Goal: Task Accomplishment & Management: Complete application form

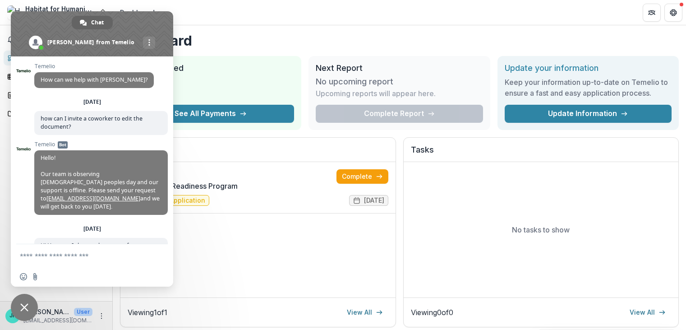
scroll to position [76, 0]
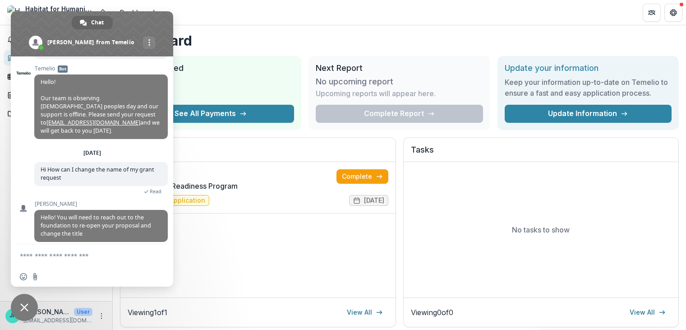
click at [22, 303] on span "Close chat" at bounding box center [24, 307] width 27 height 27
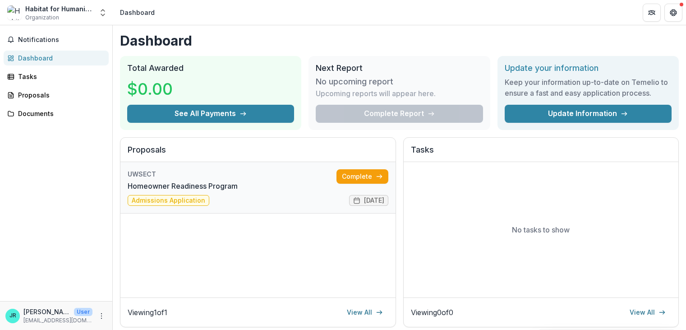
click at [238, 191] on link "Homeowner Readiness Program" at bounding box center [183, 185] width 110 height 11
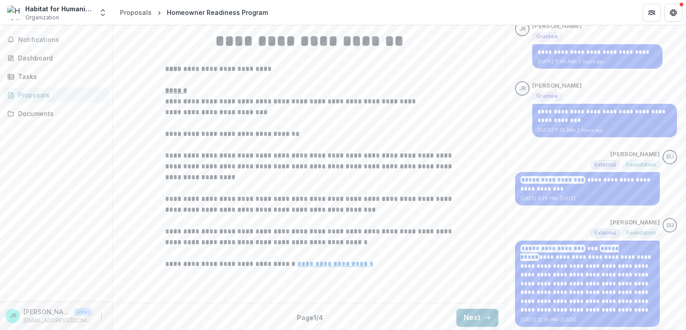
scroll to position [261, 0]
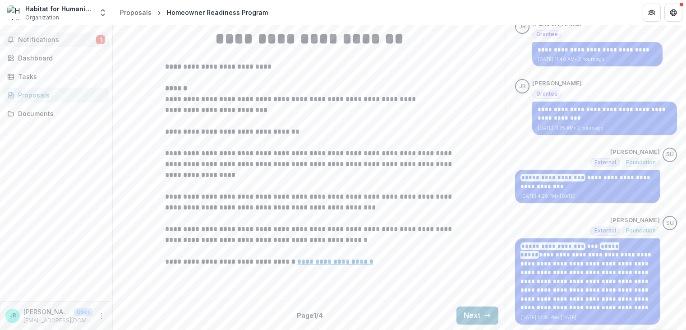
click at [88, 35] on button "Notifications 1" at bounding box center [56, 39] width 105 height 14
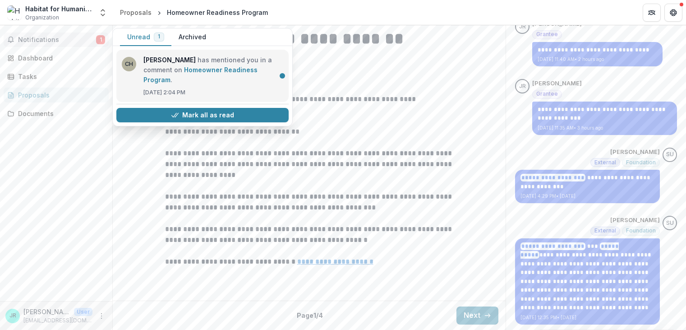
click at [215, 74] on link "Homeowner Readiness Program" at bounding box center [200, 75] width 114 height 18
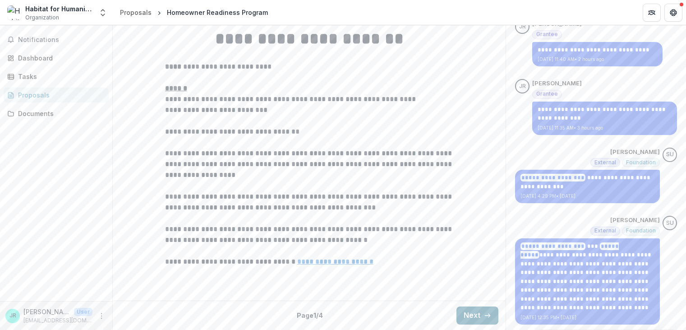
click at [468, 312] on button "Next" at bounding box center [478, 315] width 42 height 18
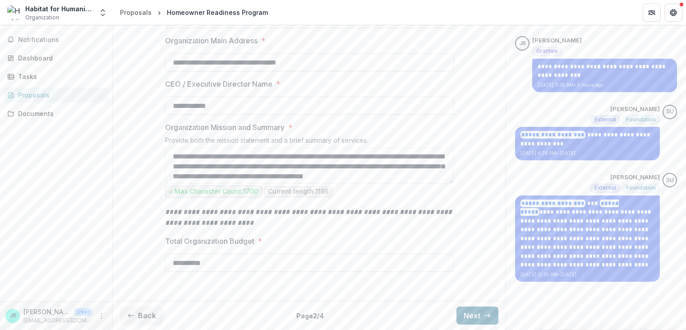
click at [468, 297] on div "**********" at bounding box center [309, 126] width 393 height 342
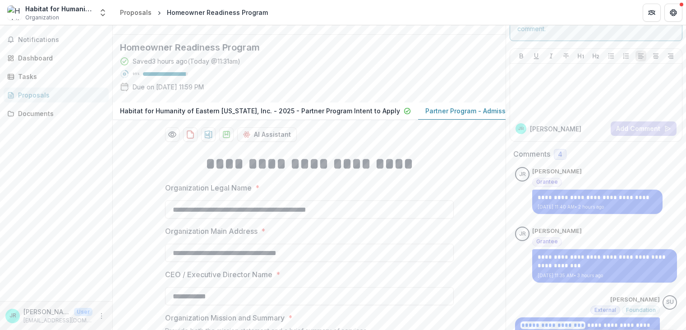
scroll to position [0, 0]
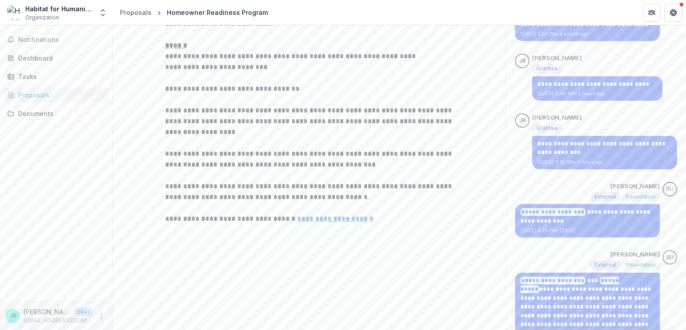
scroll to position [261, 0]
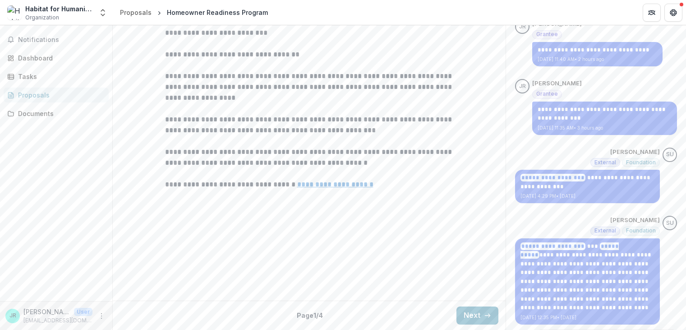
click at [452, 319] on div "Back Page 1 / 4 Next" at bounding box center [309, 314] width 393 height 29
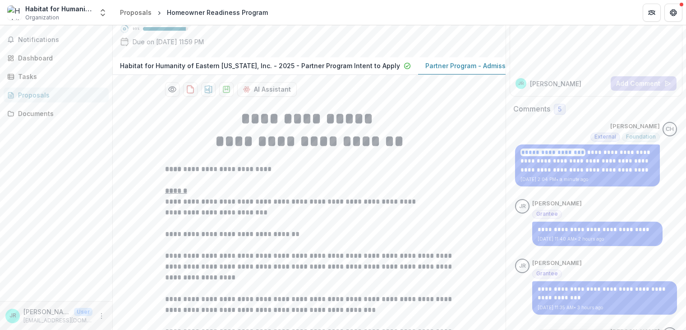
click at [292, 75] on button "Habitat for Humanity of Eastern [US_STATE], Inc. - 2025 - Partner Program Inten…" at bounding box center [265, 66] width 305 height 18
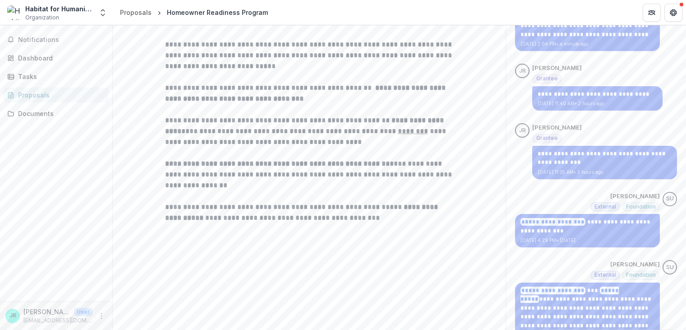
scroll to position [261, 0]
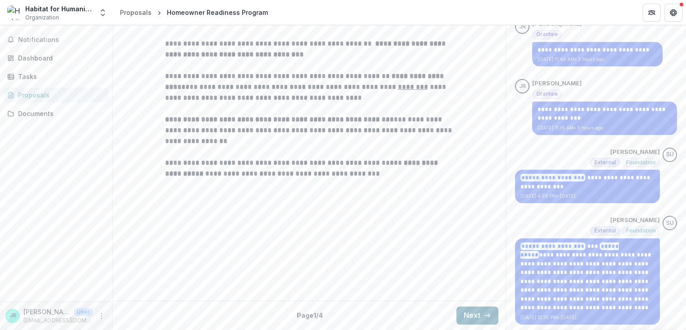
click at [472, 318] on button "Next" at bounding box center [478, 315] width 42 height 18
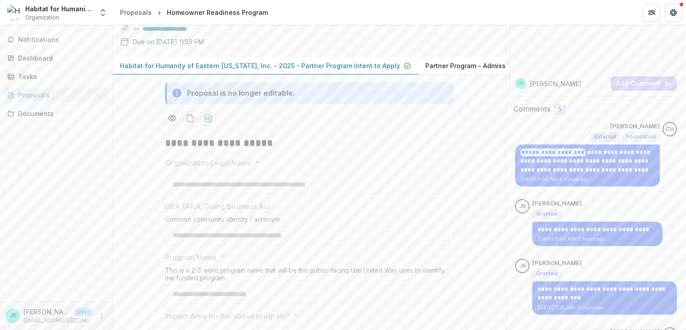
scroll to position [0, 0]
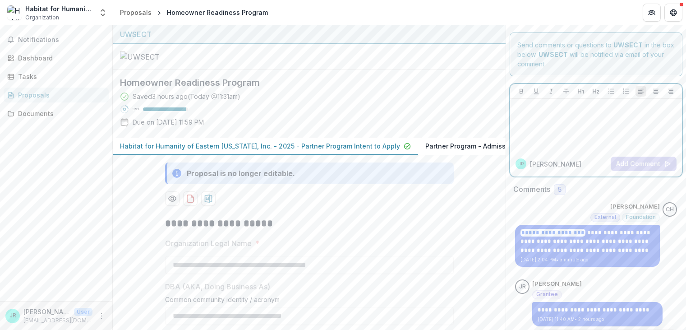
click at [599, 124] on div at bounding box center [596, 124] width 165 height 45
click at [637, 157] on button "Add Comment" at bounding box center [644, 164] width 66 height 14
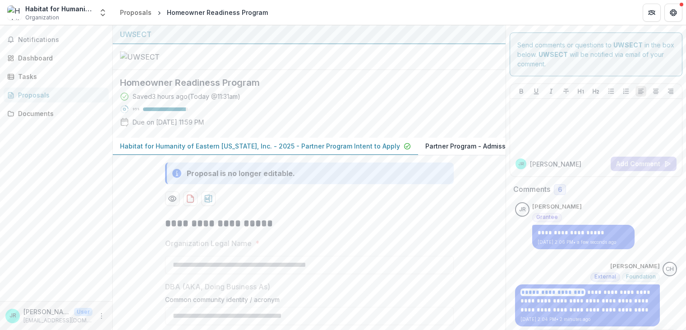
click at [472, 151] on p "Partner Program - Admissions Application" at bounding box center [490, 145] width 131 height 9
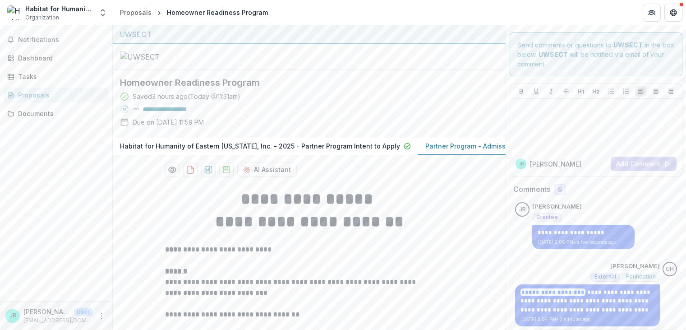
click at [470, 151] on p "Partner Program - Admissions Application" at bounding box center [490, 145] width 131 height 9
click at [560, 190] on span "6" at bounding box center [560, 189] width 12 height 11
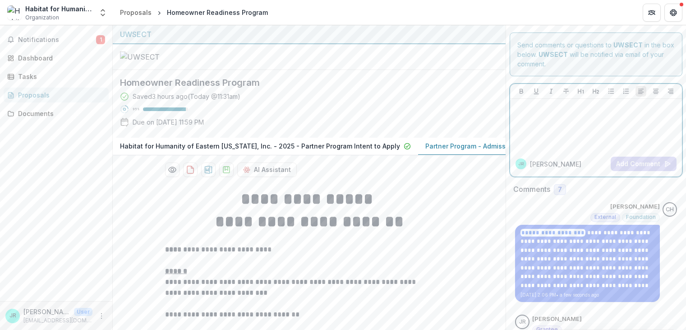
click at [604, 142] on div at bounding box center [596, 124] width 165 height 45
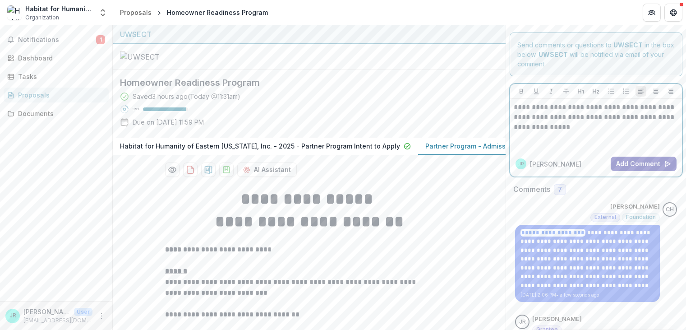
click at [632, 167] on button "Add Comment" at bounding box center [644, 164] width 66 height 14
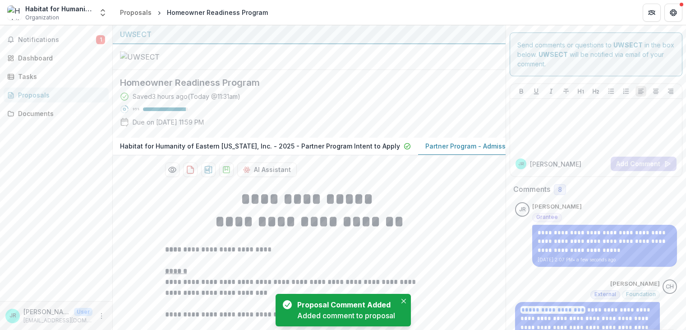
click at [558, 189] on span "8" at bounding box center [560, 190] width 4 height 8
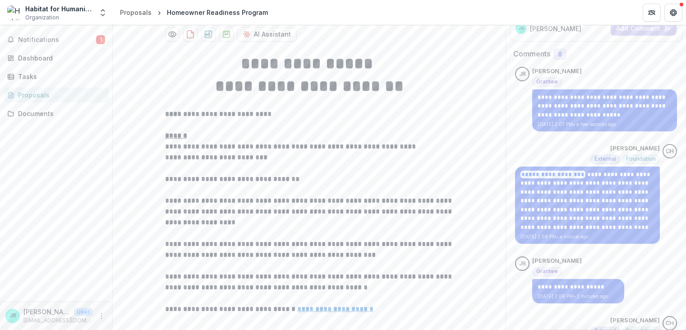
scroll to position [90, 0]
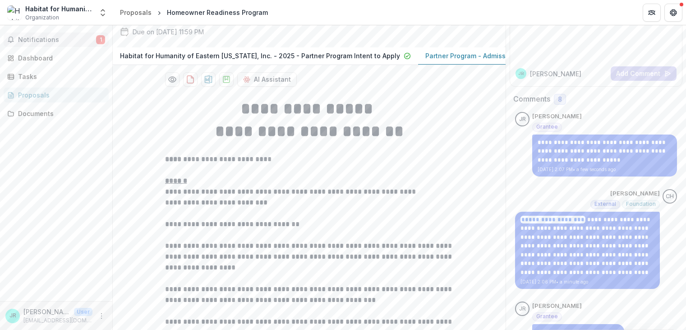
click at [94, 42] on span "Notifications" at bounding box center [57, 40] width 78 height 8
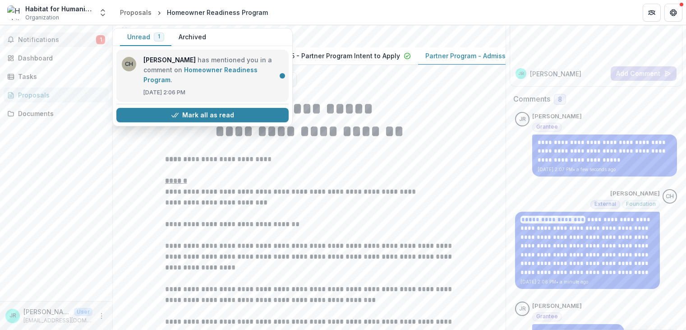
click at [193, 73] on link "Homeowner Readiness Program" at bounding box center [200, 75] width 114 height 18
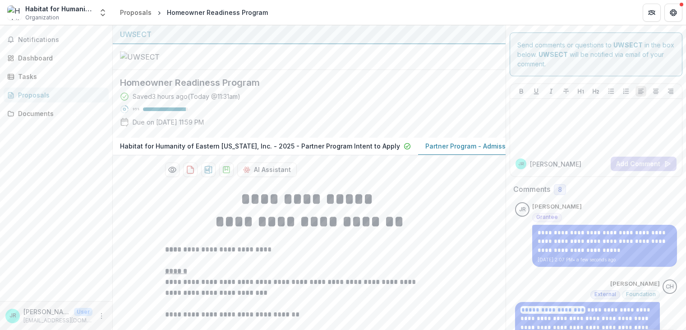
click at [226, 88] on h2 "Homeowner Readiness Program" at bounding box center [302, 82] width 364 height 11
click at [239, 88] on h2 "Homeowner Readiness Program" at bounding box center [302, 82] width 364 height 11
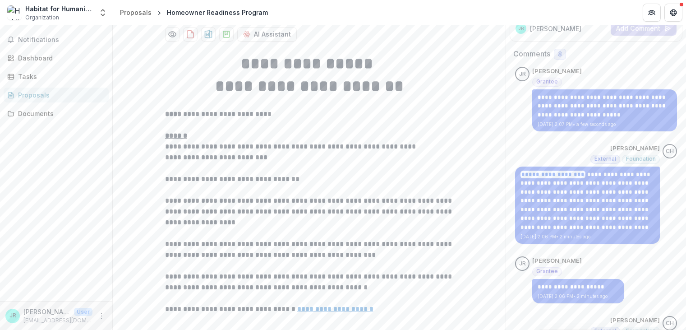
click at [365, 15] on p "Habitat for Humanity of Eastern [US_STATE], Inc. - 2025 - Partner Program Inten…" at bounding box center [260, 10] width 280 height 9
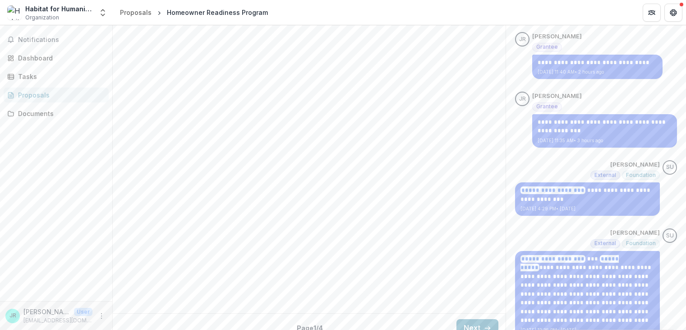
scroll to position [509, 0]
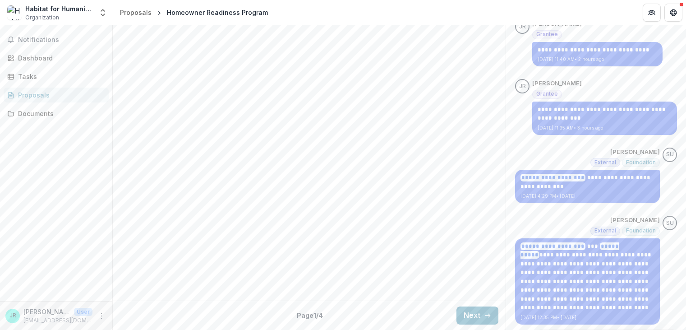
click at [469, 304] on div "Back Page 1 / 4 Next" at bounding box center [309, 314] width 393 height 29
click at [470, 311] on button "Next" at bounding box center [478, 315] width 42 height 18
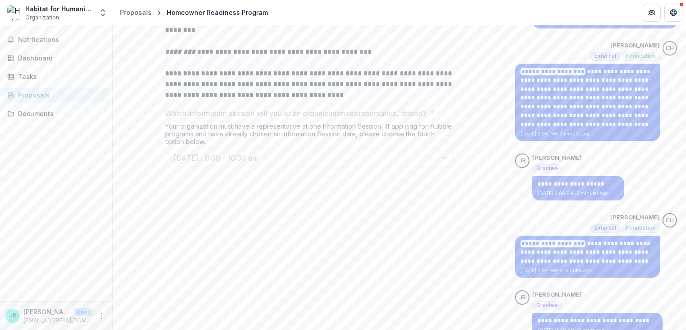
scroll to position [103, 0]
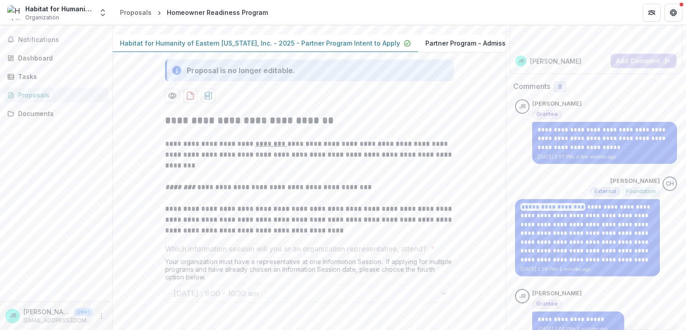
click at [466, 48] on p "Partner Program - Admissions Application" at bounding box center [490, 42] width 131 height 9
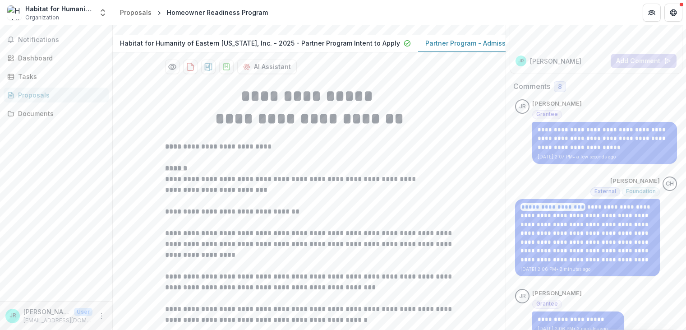
click at [466, 48] on p "Partner Program - Admissions Application" at bounding box center [490, 42] width 131 height 9
click at [457, 48] on p "Partner Program - Admissions Application" at bounding box center [490, 42] width 131 height 9
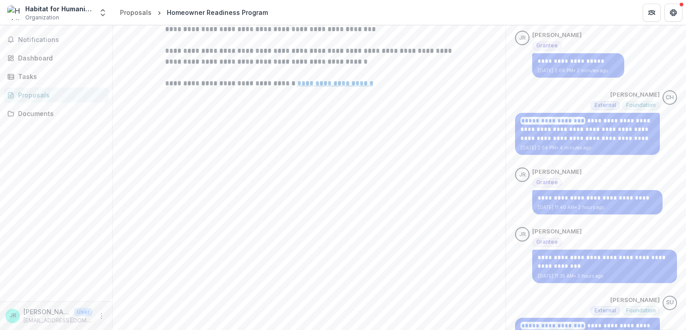
scroll to position [509, 0]
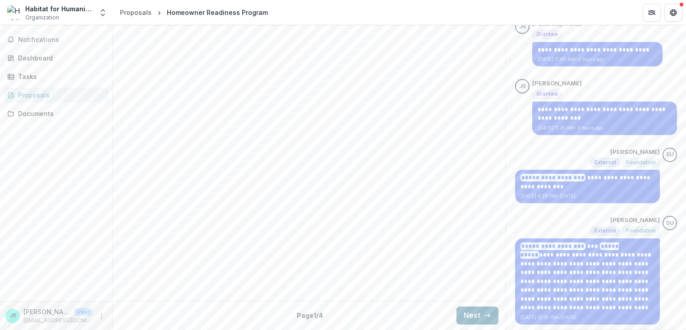
click at [466, 314] on button "Next" at bounding box center [478, 315] width 42 height 18
click at [466, 315] on button "Next" at bounding box center [478, 315] width 42 height 18
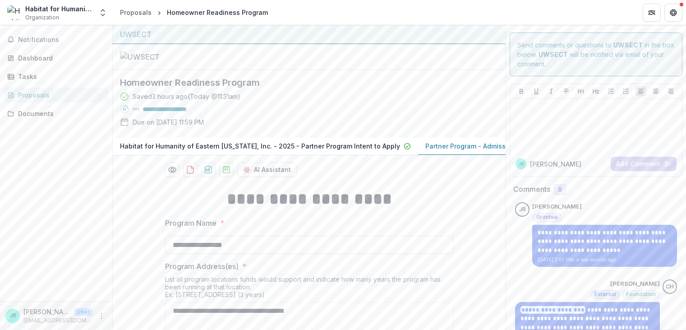
scroll to position [45, 0]
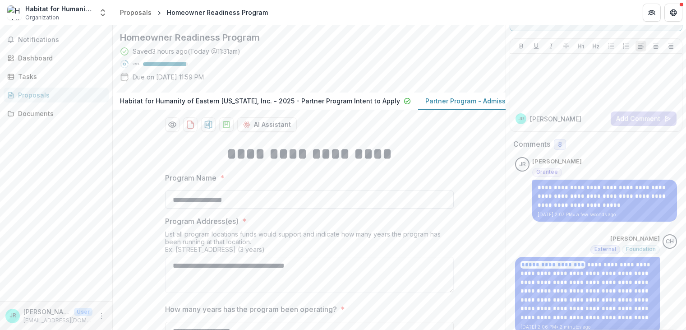
click at [286, 208] on input "**********" at bounding box center [309, 199] width 289 height 18
type input "**********"
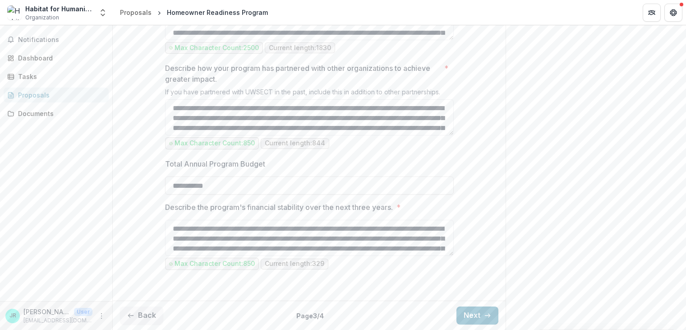
scroll to position [948, 0]
click at [452, 316] on div "Back Page 3 / 4 Next" at bounding box center [309, 314] width 393 height 29
click at [481, 318] on button "Next" at bounding box center [478, 315] width 42 height 18
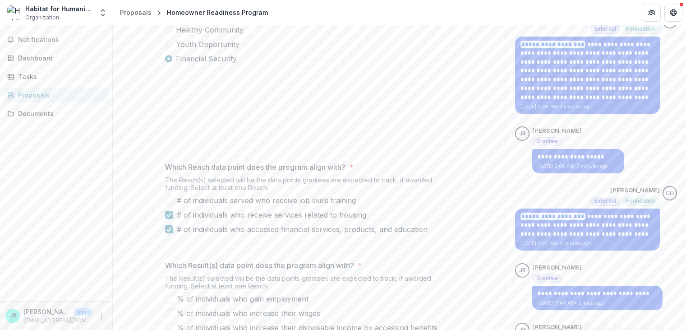
scroll to position [0, 0]
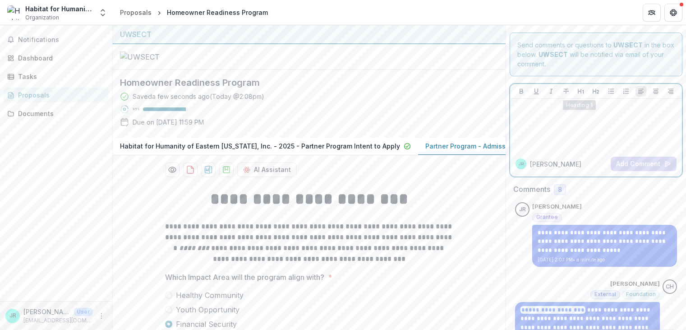
click at [570, 128] on div at bounding box center [596, 124] width 165 height 45
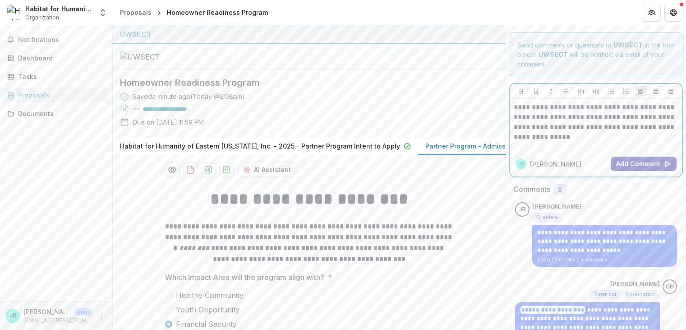
click at [635, 169] on button "Add Comment" at bounding box center [644, 164] width 66 height 14
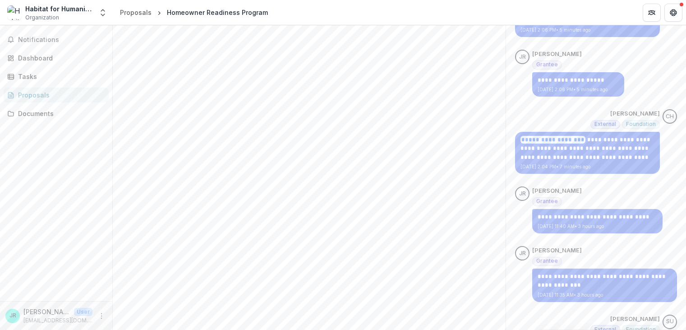
scroll to position [663, 0]
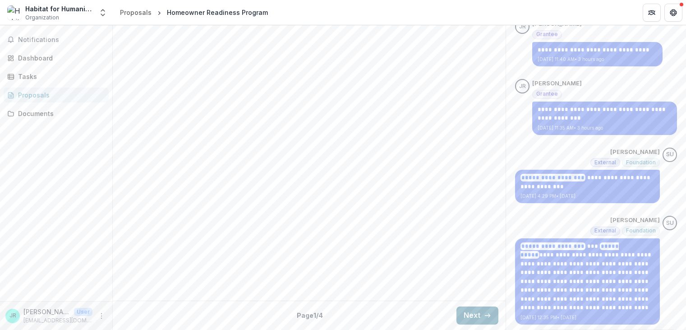
click at [457, 313] on button "Next" at bounding box center [478, 315] width 42 height 18
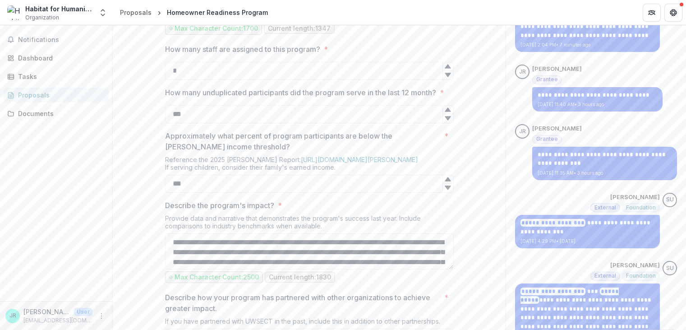
scroll to position [573, 0]
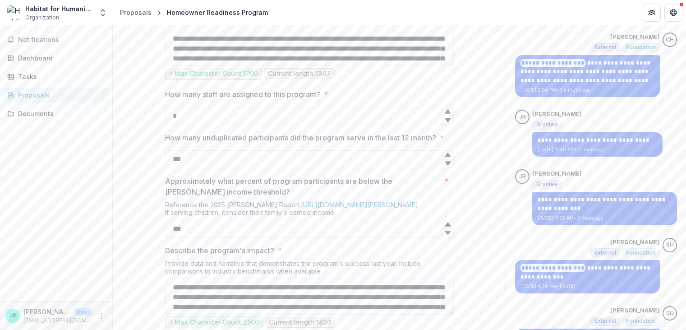
click at [452, 155] on div "**********" at bounding box center [309, 90] width 303 height 964
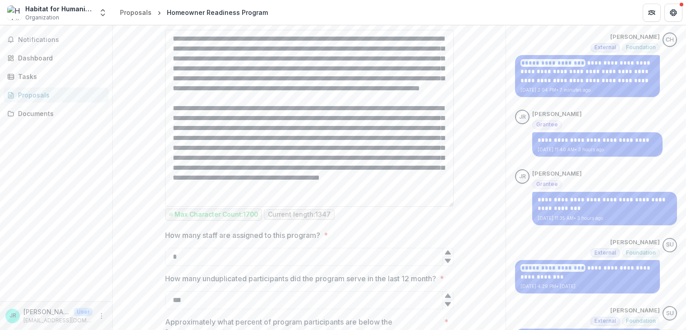
drag, startPoint x: 449, startPoint y: 153, endPoint x: 445, endPoint y: 295, distance: 141.7
click at [445, 207] on textarea "What need is the program meeting in the community? *" at bounding box center [309, 118] width 289 height 177
drag, startPoint x: 260, startPoint y: 160, endPoint x: 372, endPoint y: 156, distance: 112.0
click at [372, 156] on textarea "What need is the program meeting in the community? *" at bounding box center [309, 119] width 289 height 178
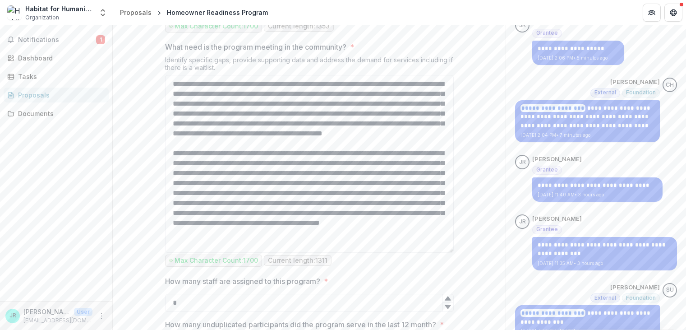
scroll to position [438, 0]
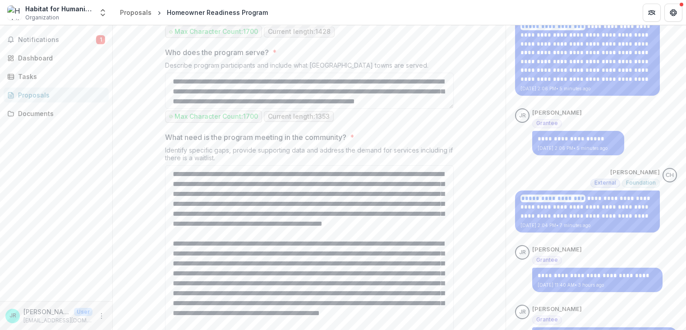
type textarea "**********"
drag, startPoint x: 447, startPoint y: 113, endPoint x: 453, endPoint y: 138, distance: 26.6
click at [453, 138] on div "**********" at bounding box center [309, 295] width 303 height 1105
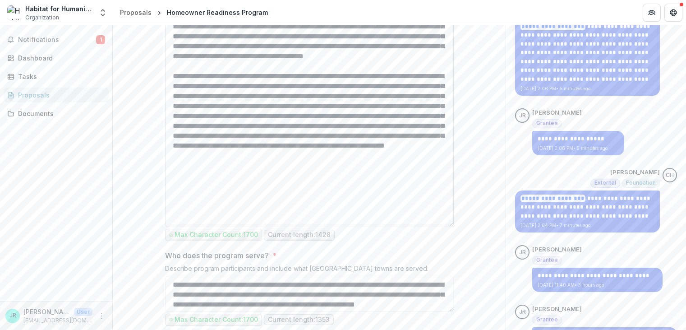
drag, startPoint x: 450, startPoint y: 112, endPoint x: 448, endPoint y: 314, distance: 202.5
click at [448, 227] on textarea "Program Summary *" at bounding box center [309, 107] width 289 height 239
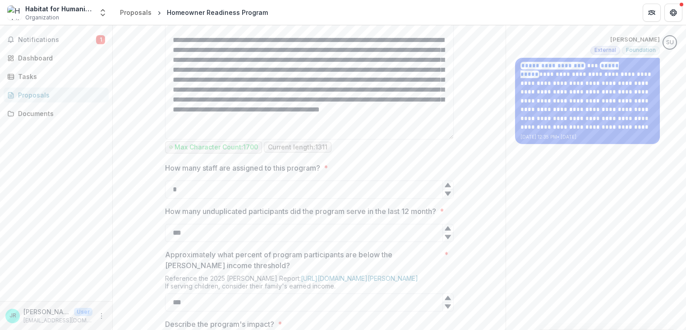
scroll to position [753, 0]
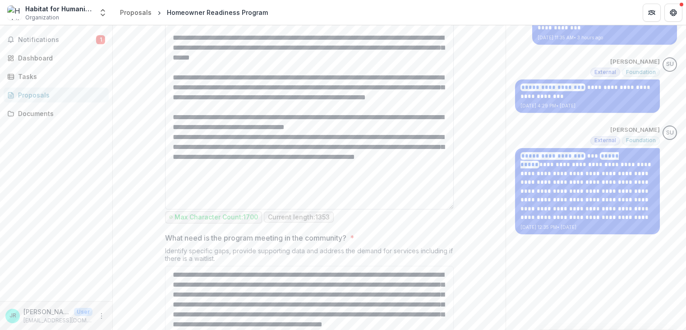
drag, startPoint x: 451, startPoint y: 82, endPoint x: 435, endPoint y: 296, distance: 214.4
click at [435, 209] on textarea "Who does the program serve? *" at bounding box center [309, 84] width 289 height 250
click at [427, 209] on textarea "Who does the program serve? *" at bounding box center [309, 84] width 289 height 250
click at [391, 209] on textarea "Who does the program serve? *" at bounding box center [309, 84] width 289 height 250
click at [432, 209] on textarea "Who does the program serve? *" at bounding box center [309, 84] width 289 height 250
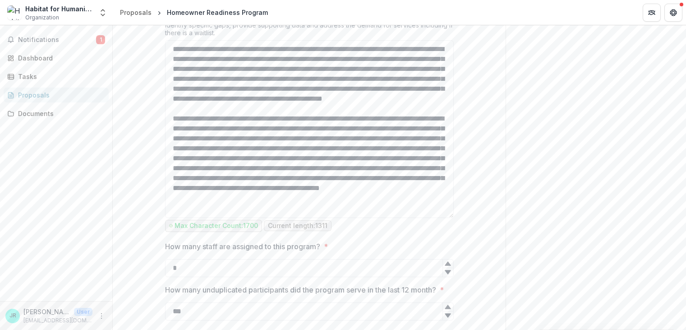
scroll to position [1024, 0]
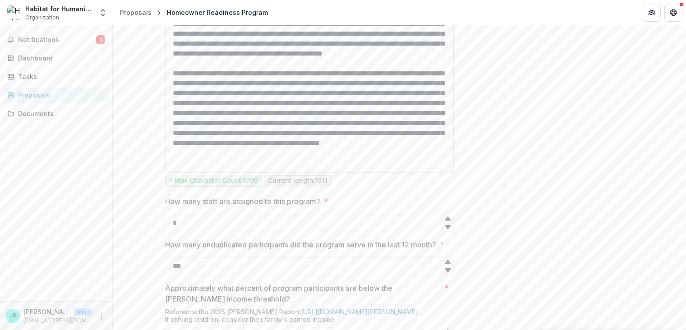
type textarea "**********"
drag, startPoint x: 452, startPoint y: 260, endPoint x: 456, endPoint y: 297, distance: 37.2
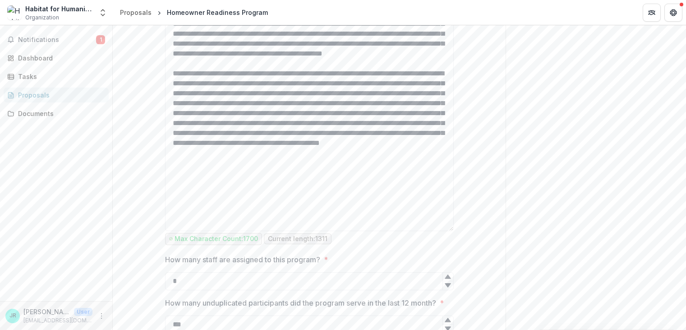
drag, startPoint x: 450, startPoint y: 260, endPoint x: 452, endPoint y: 318, distance: 58.2
click at [452, 231] on textarea "What need is the program meeting in the community? *" at bounding box center [309, 113] width 289 height 236
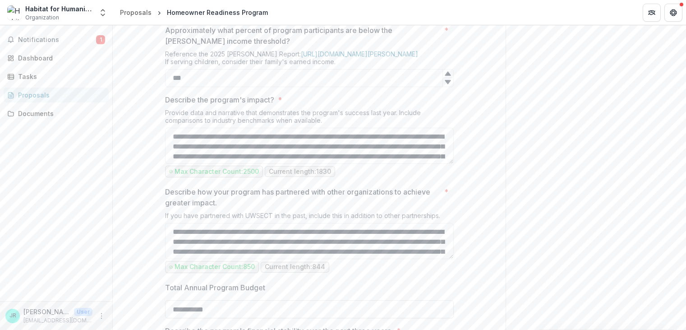
scroll to position [1430, 0]
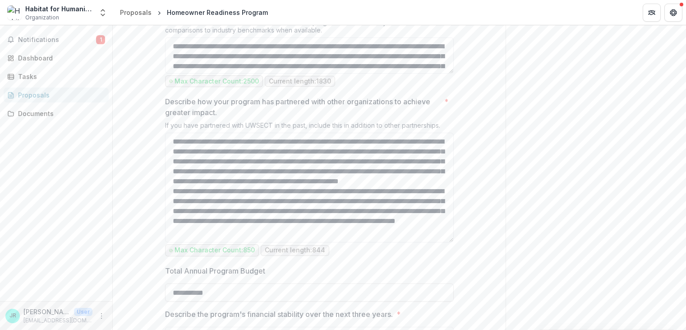
drag, startPoint x: 450, startPoint y: 267, endPoint x: 458, endPoint y: 342, distance: 74.9
click at [458, 329] on html "**********" at bounding box center [343, 165] width 686 height 330
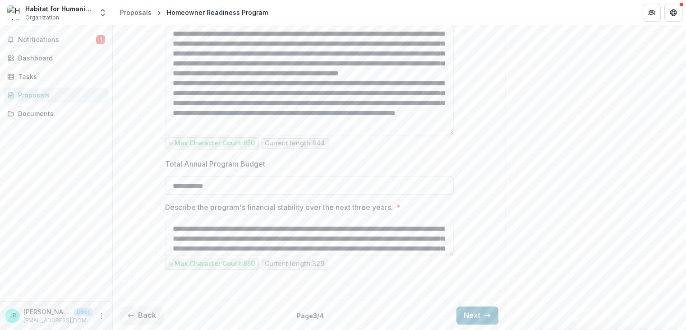
scroll to position [1638, 0]
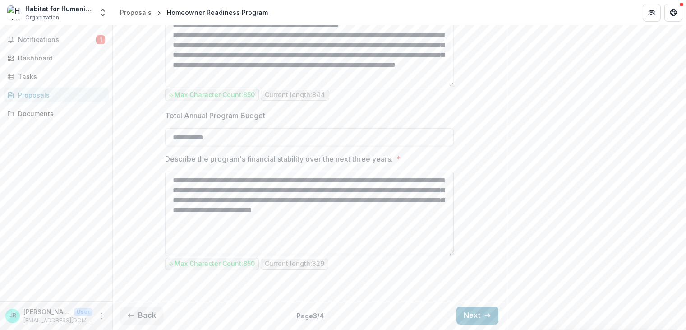
drag, startPoint x: 451, startPoint y: 254, endPoint x: 446, endPoint y: 302, distance: 48.5
click at [446, 256] on textarea "**********" at bounding box center [309, 213] width 289 height 84
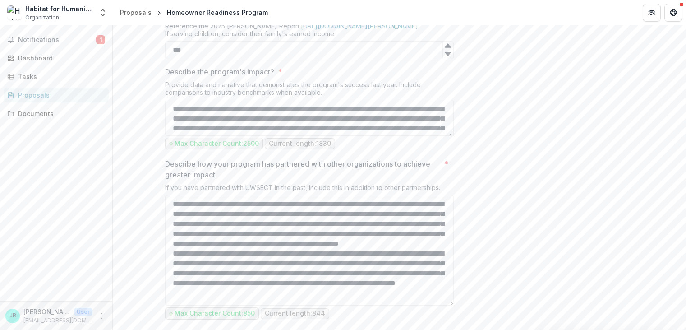
scroll to position [1687, 0]
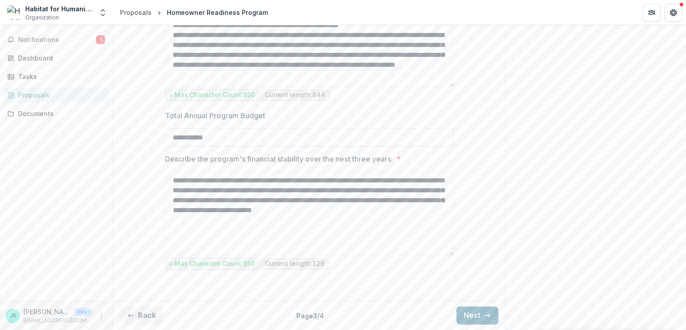
click at [465, 315] on button "Next" at bounding box center [478, 315] width 42 height 18
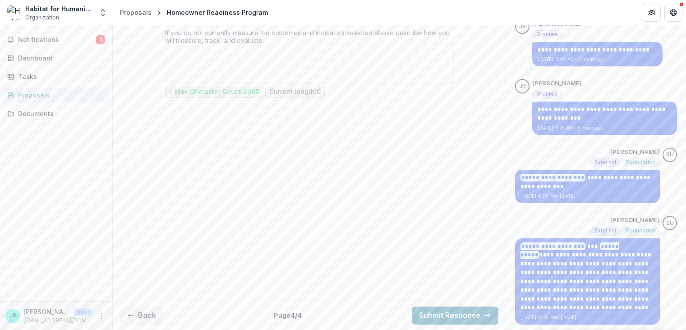
scroll to position [663, 0]
click at [470, 311] on button "Submit Response" at bounding box center [455, 315] width 87 height 18
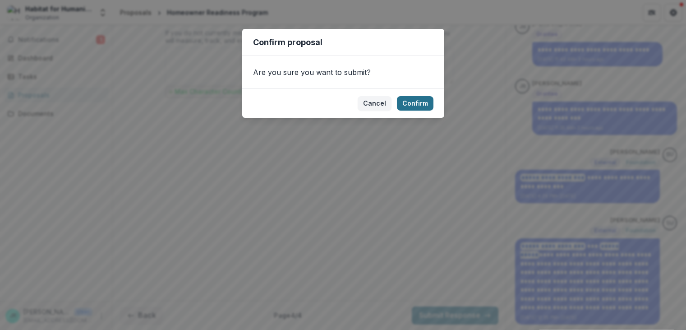
click at [424, 100] on button "Confirm" at bounding box center [415, 103] width 37 height 14
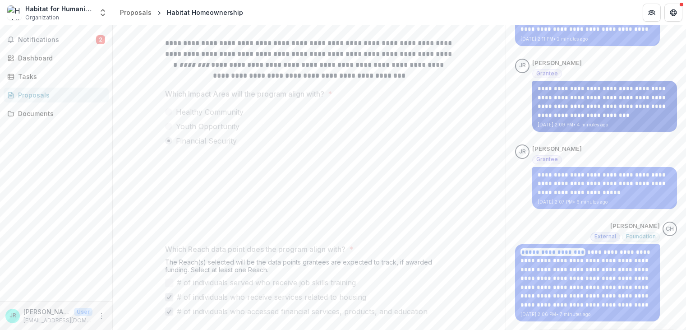
scroll to position [0, 0]
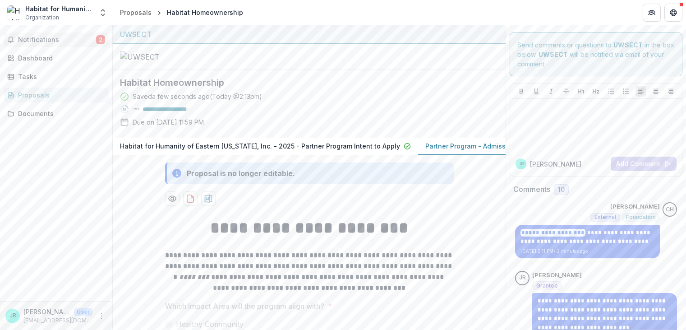
click at [77, 35] on button "Notifications 2" at bounding box center [56, 39] width 105 height 14
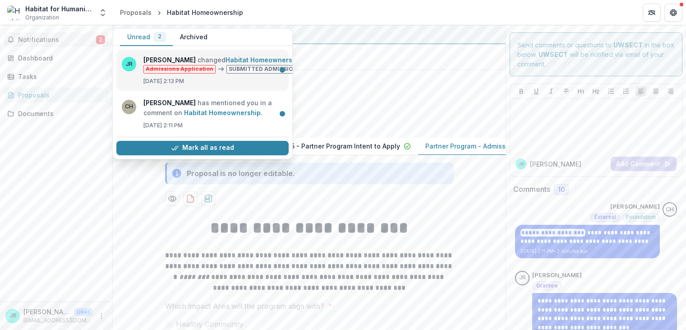
click at [238, 64] on link "Habitat Homeownership" at bounding box center [264, 60] width 77 height 8
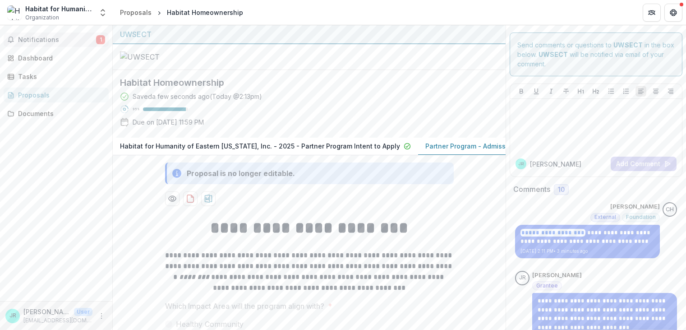
click at [71, 44] on button "Notifications 1" at bounding box center [56, 39] width 105 height 14
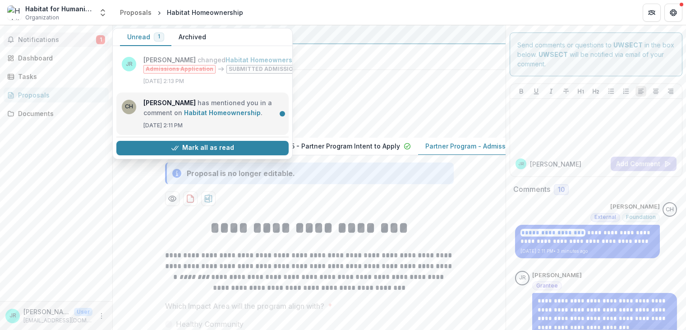
click at [184, 116] on link "Habitat Homeownership" at bounding box center [222, 113] width 77 height 8
